Goal: Check status: Check status

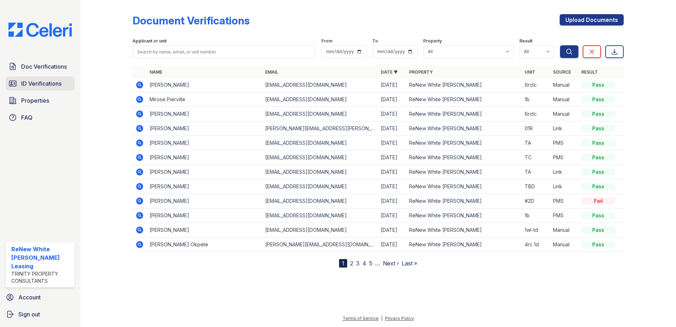
click at [28, 77] on link "ID Verifications" at bounding box center [40, 83] width 69 height 14
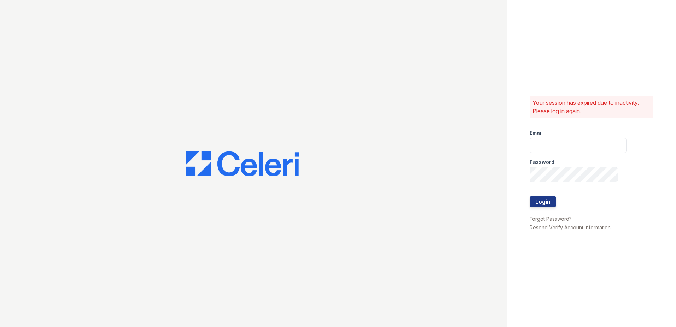
type input "renewwhitemarsh@trinity-pm.com"
click at [539, 198] on button "Login" at bounding box center [542, 201] width 27 height 11
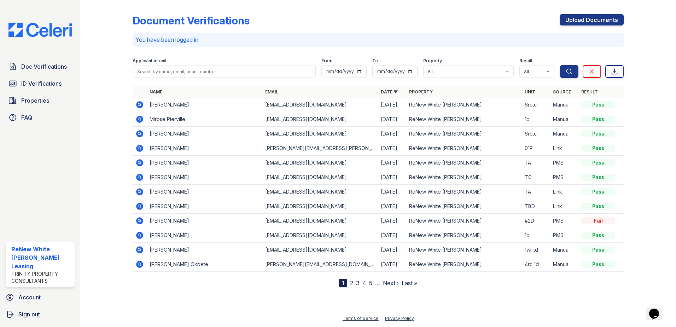
click at [141, 106] on icon at bounding box center [139, 104] width 7 height 7
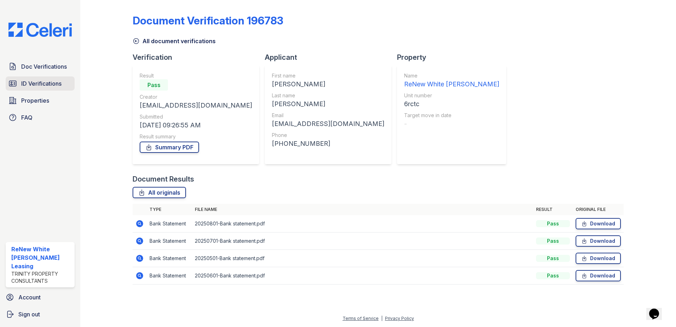
click at [26, 81] on span "ID Verifications" at bounding box center [41, 83] width 40 height 8
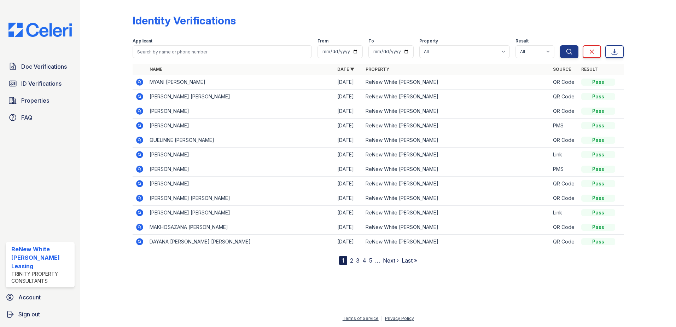
click at [139, 83] on icon at bounding box center [139, 81] width 7 height 7
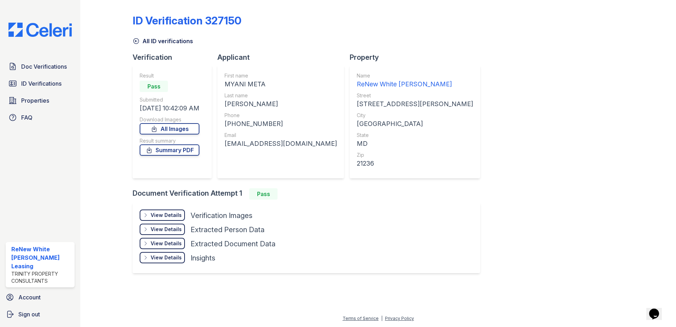
click at [167, 217] on div "View Details" at bounding box center [166, 214] width 31 height 7
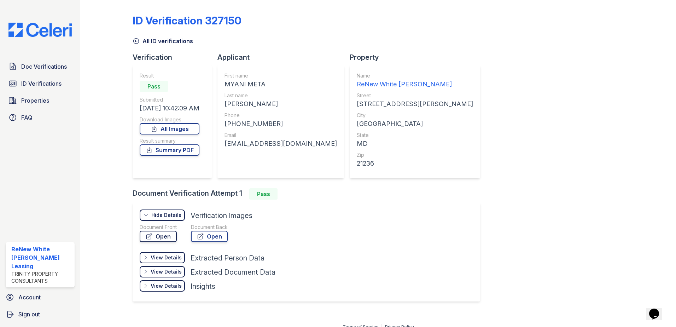
click at [166, 235] on link "Open" at bounding box center [158, 235] width 37 height 11
